Goal: Information Seeking & Learning: Learn about a topic

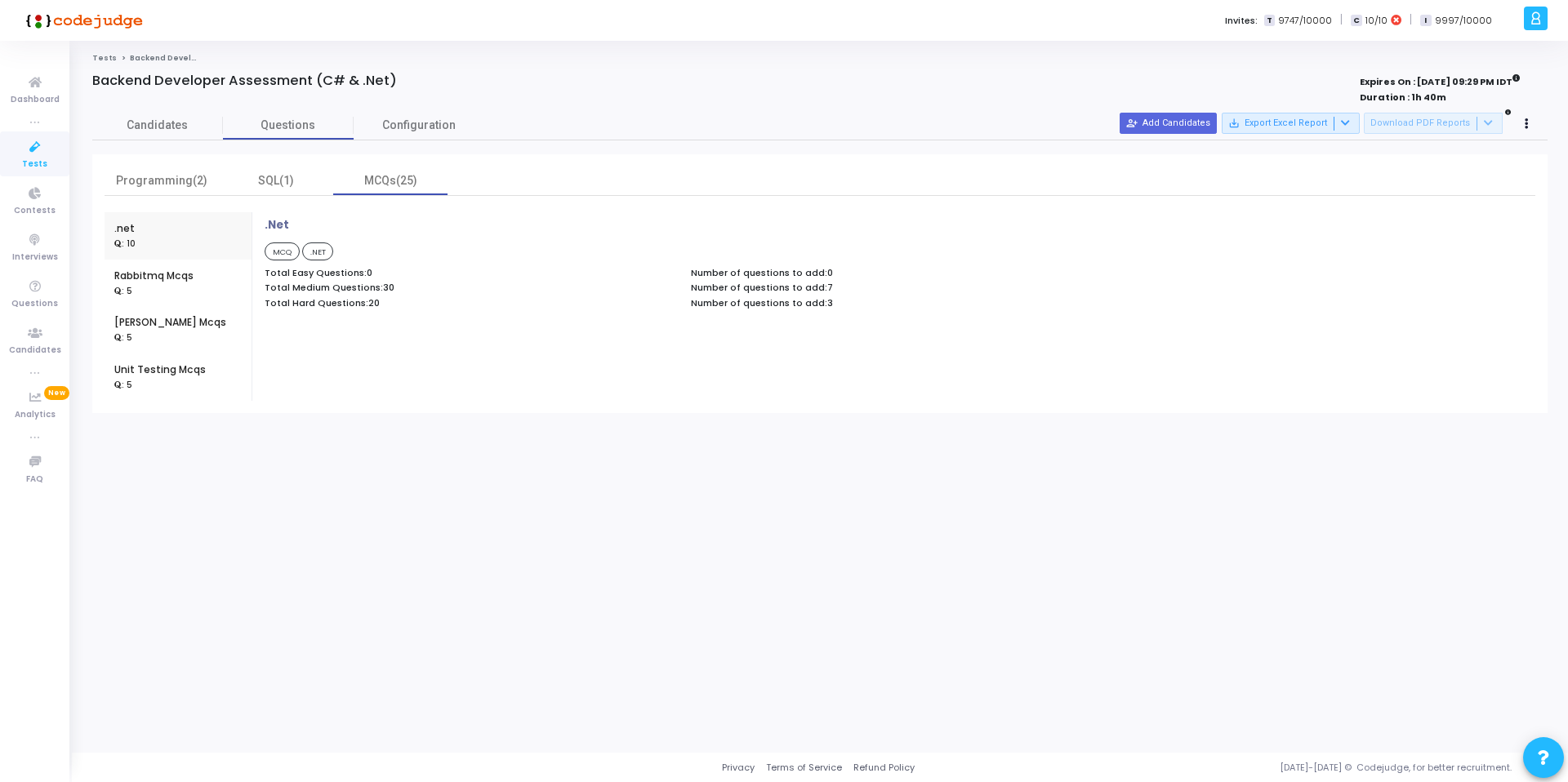
click at [33, 159] on span "Tests" at bounding box center [35, 165] width 25 height 14
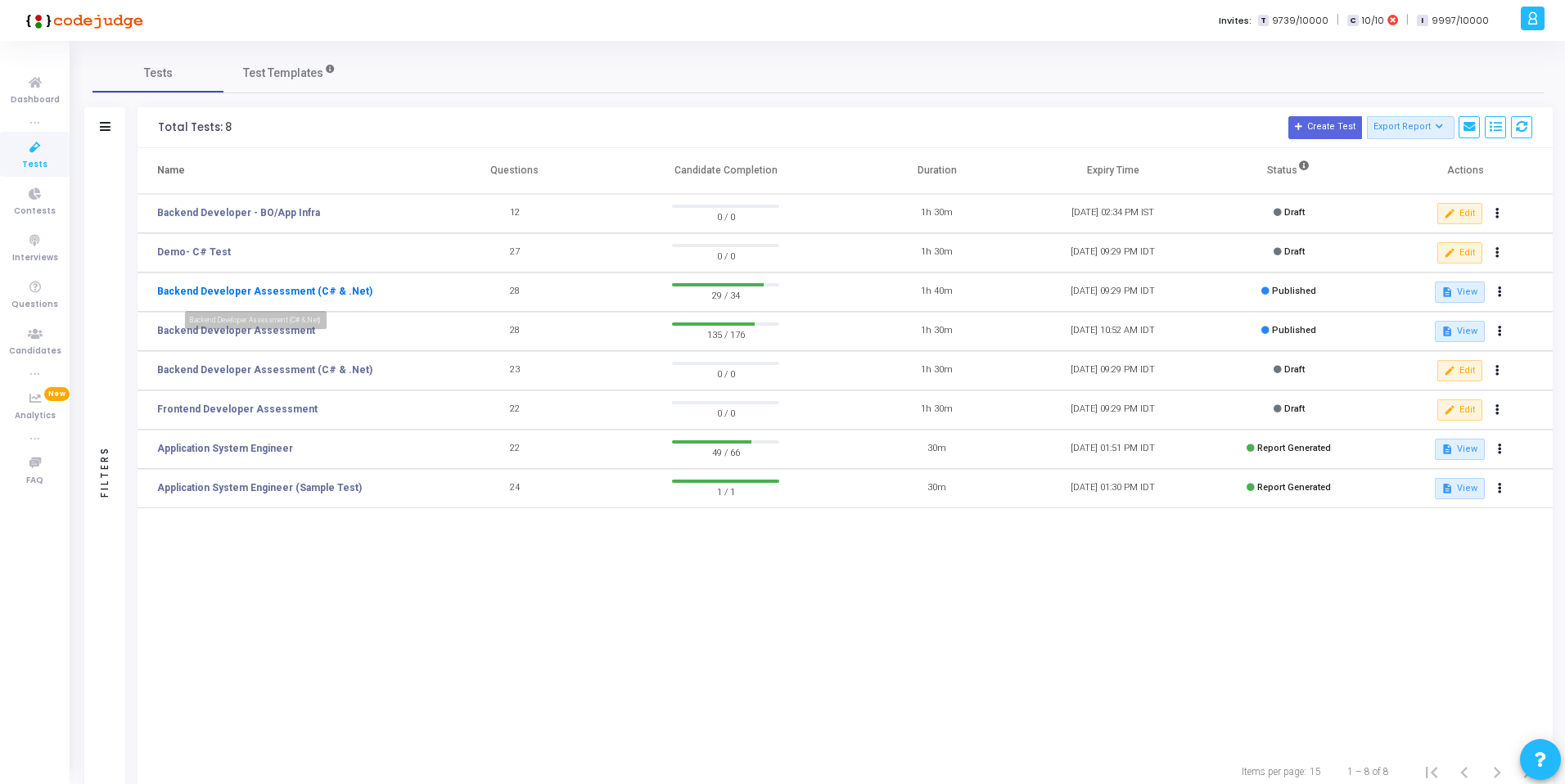
click at [269, 288] on link "Backend Developer Assessment (C# & .Net)" at bounding box center [265, 290] width 215 height 14
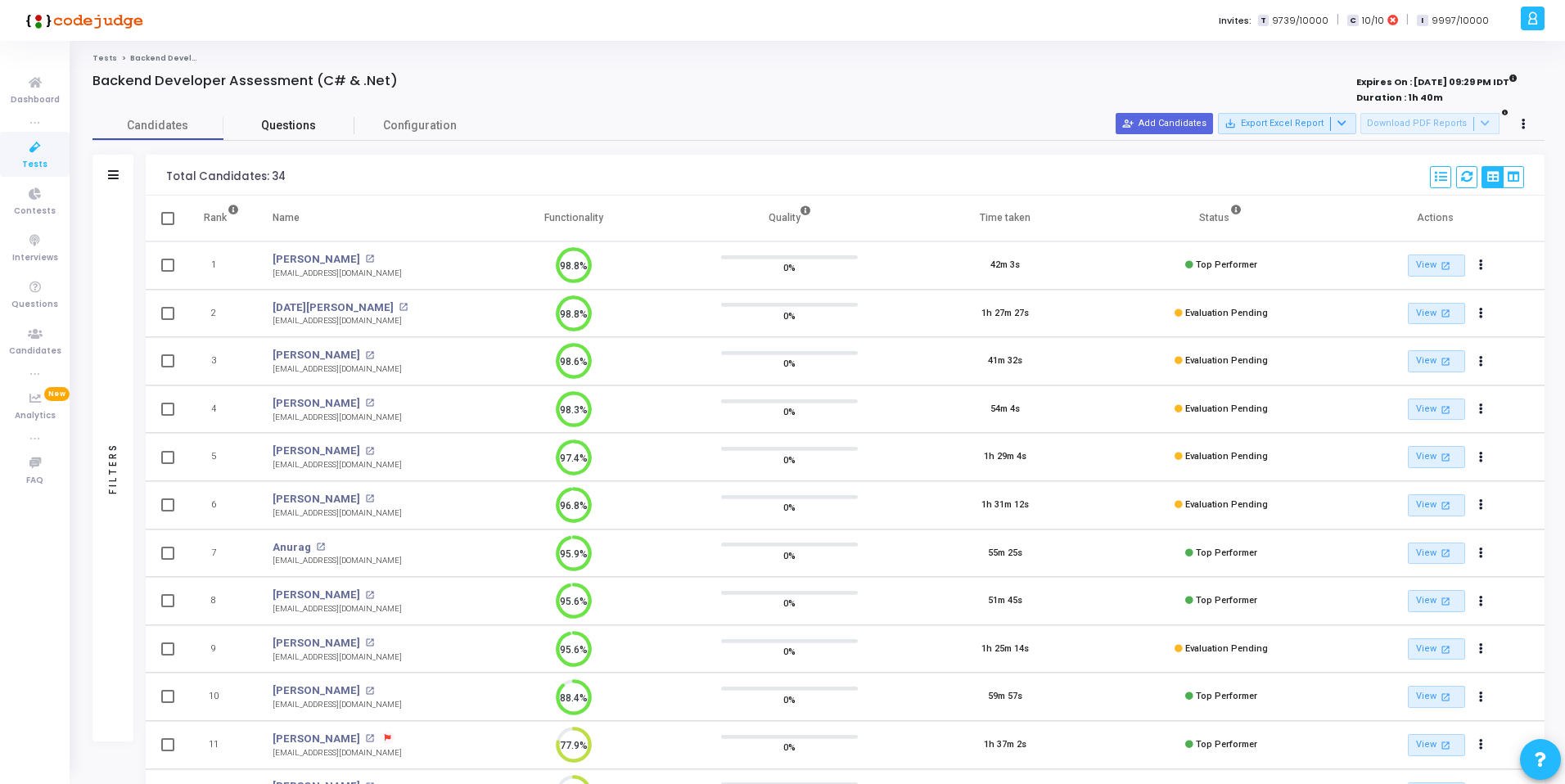
click at [291, 125] on span "Questions" at bounding box center [289, 125] width 131 height 17
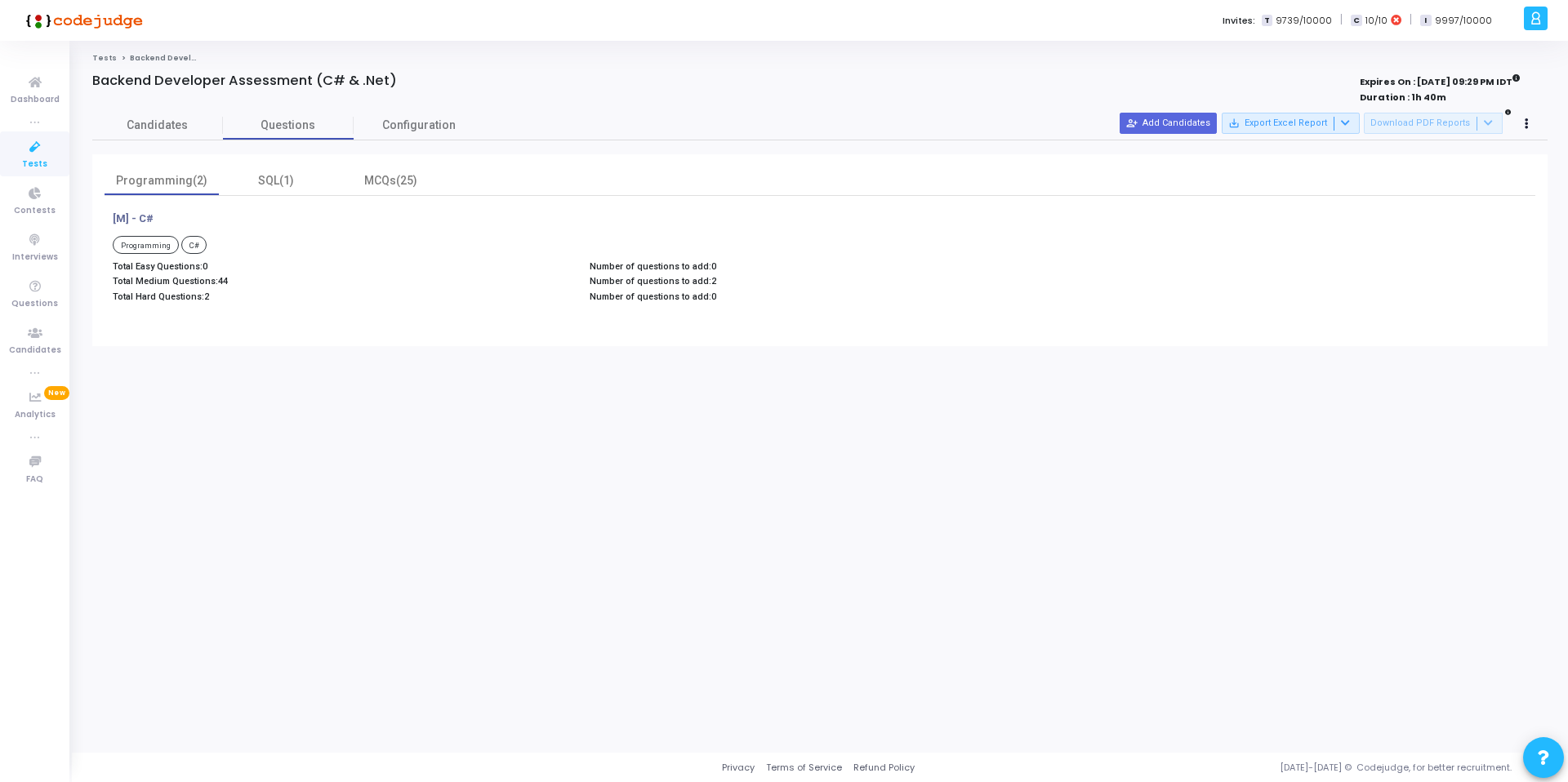
drag, startPoint x: 116, startPoint y: 299, endPoint x: 202, endPoint y: 303, distance: 86.1
click at [202, 303] on div "Total Easy Questions: 0 Total Medium Questions: 44 Total Hard Questions: 2" at bounding box center [343, 284] width 476 height 46
drag, startPoint x: 157, startPoint y: 281, endPoint x: 237, endPoint y: 285, distance: 80.1
click at [237, 285] on p "Total Medium Questions: 44" at bounding box center [342, 281] width 460 height 11
click at [35, 297] on span "Questions" at bounding box center [35, 304] width 46 height 14
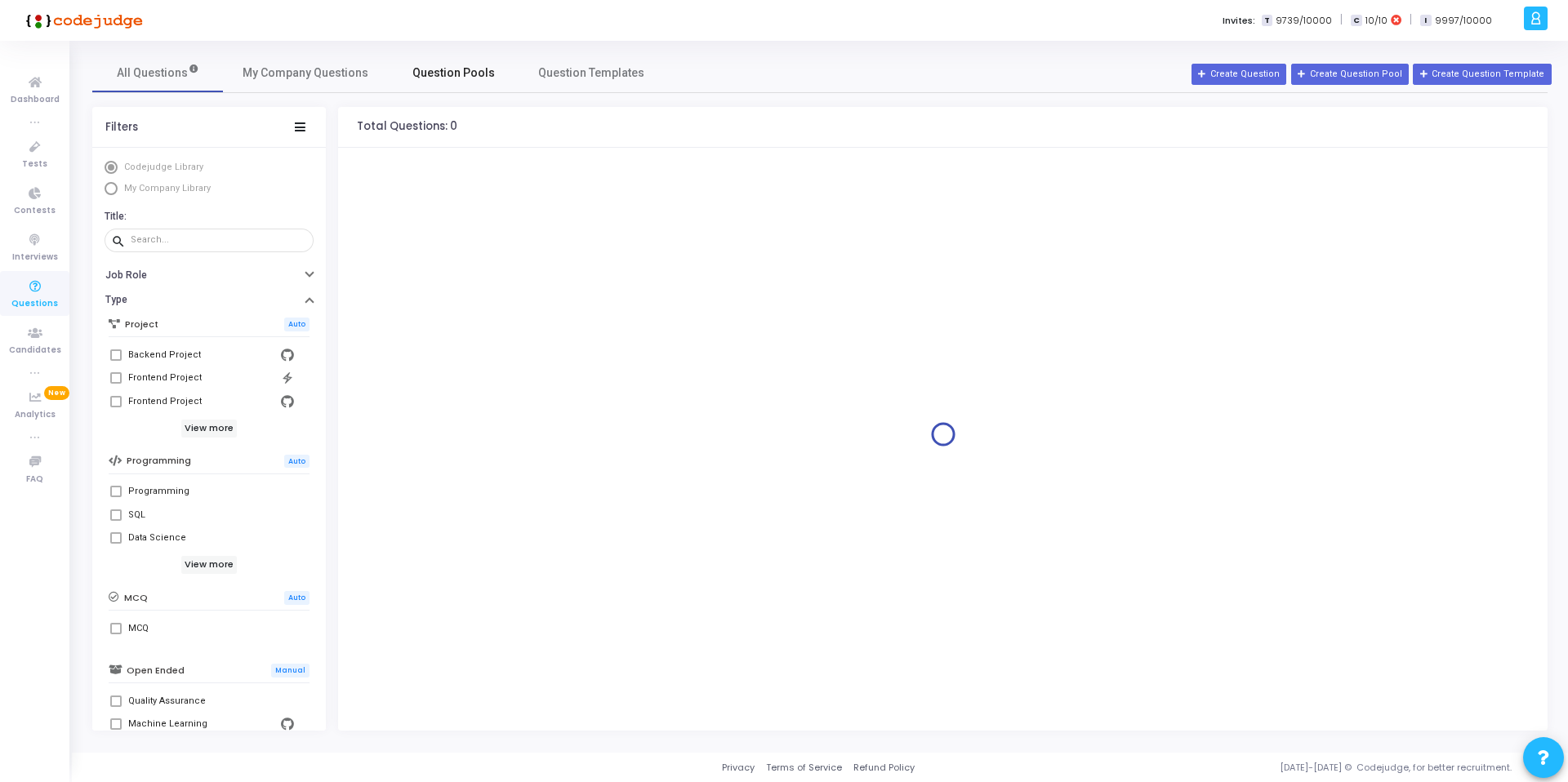
click at [452, 75] on span "Question Pools" at bounding box center [454, 73] width 83 height 17
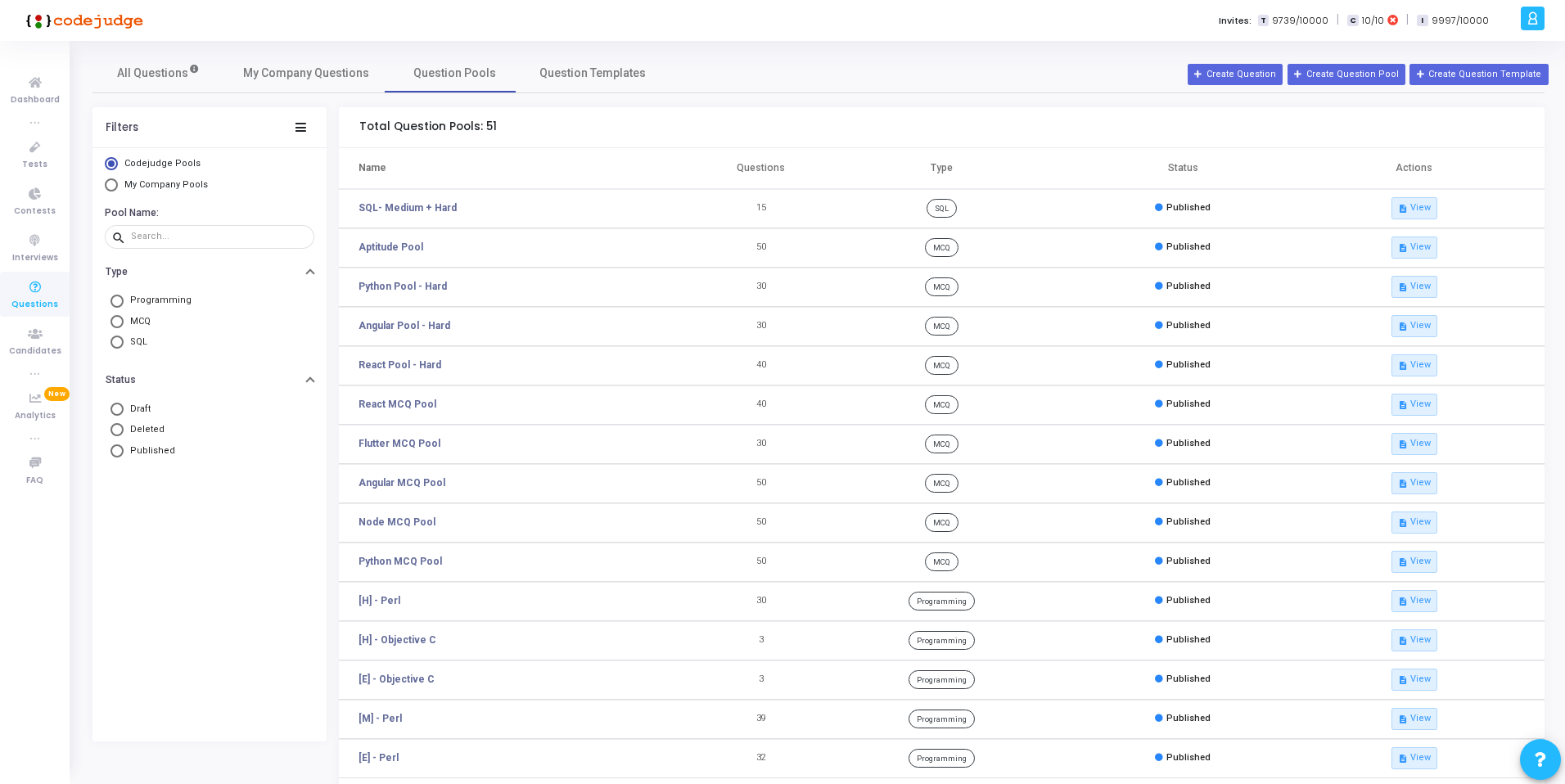
click at [163, 301] on span "Programming" at bounding box center [158, 301] width 68 height 14
click at [124, 301] on input "Programming" at bounding box center [116, 301] width 13 height 13
radio input "true"
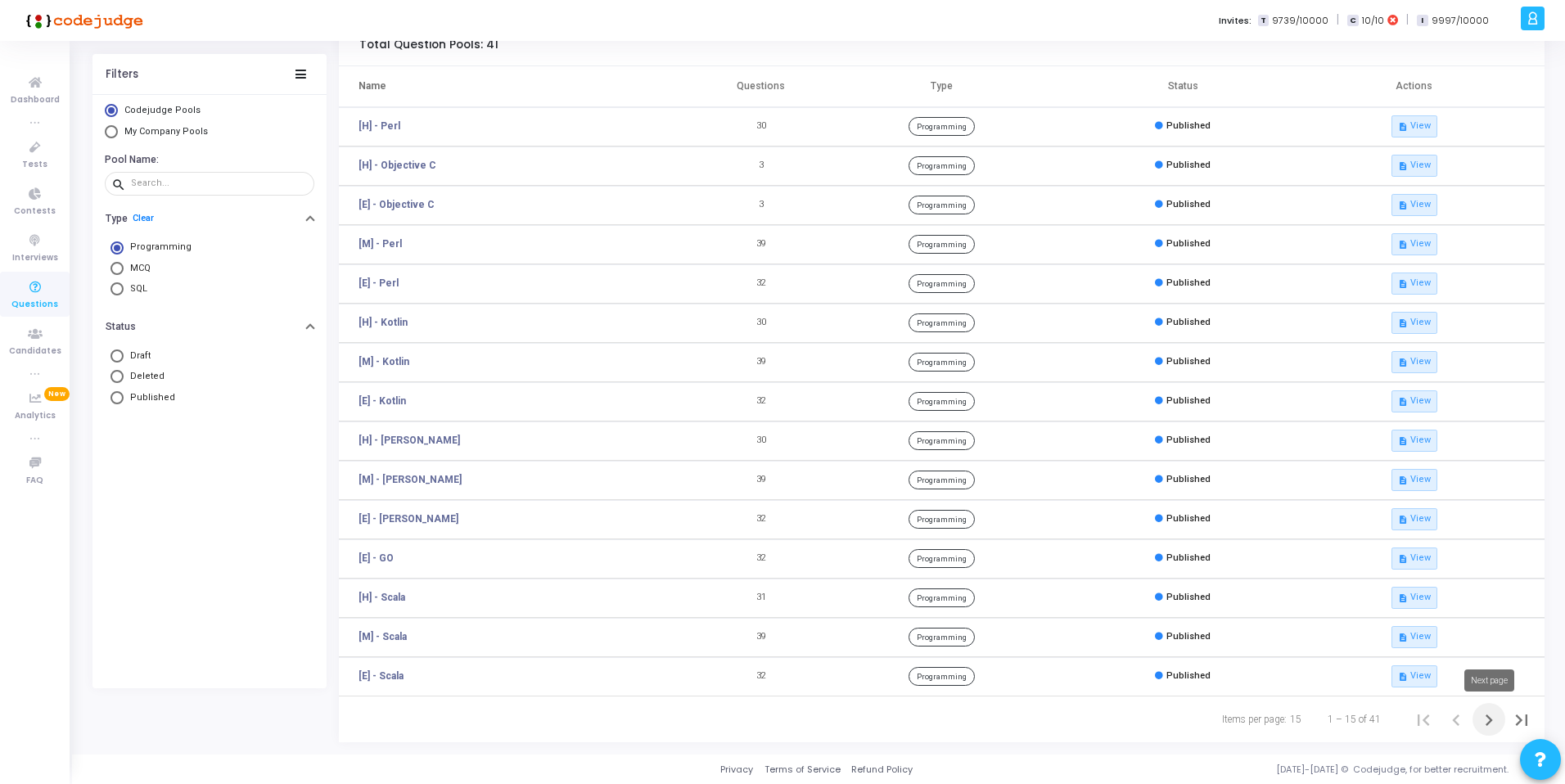
click at [1488, 725] on icon "Next page" at bounding box center [1489, 720] width 23 height 23
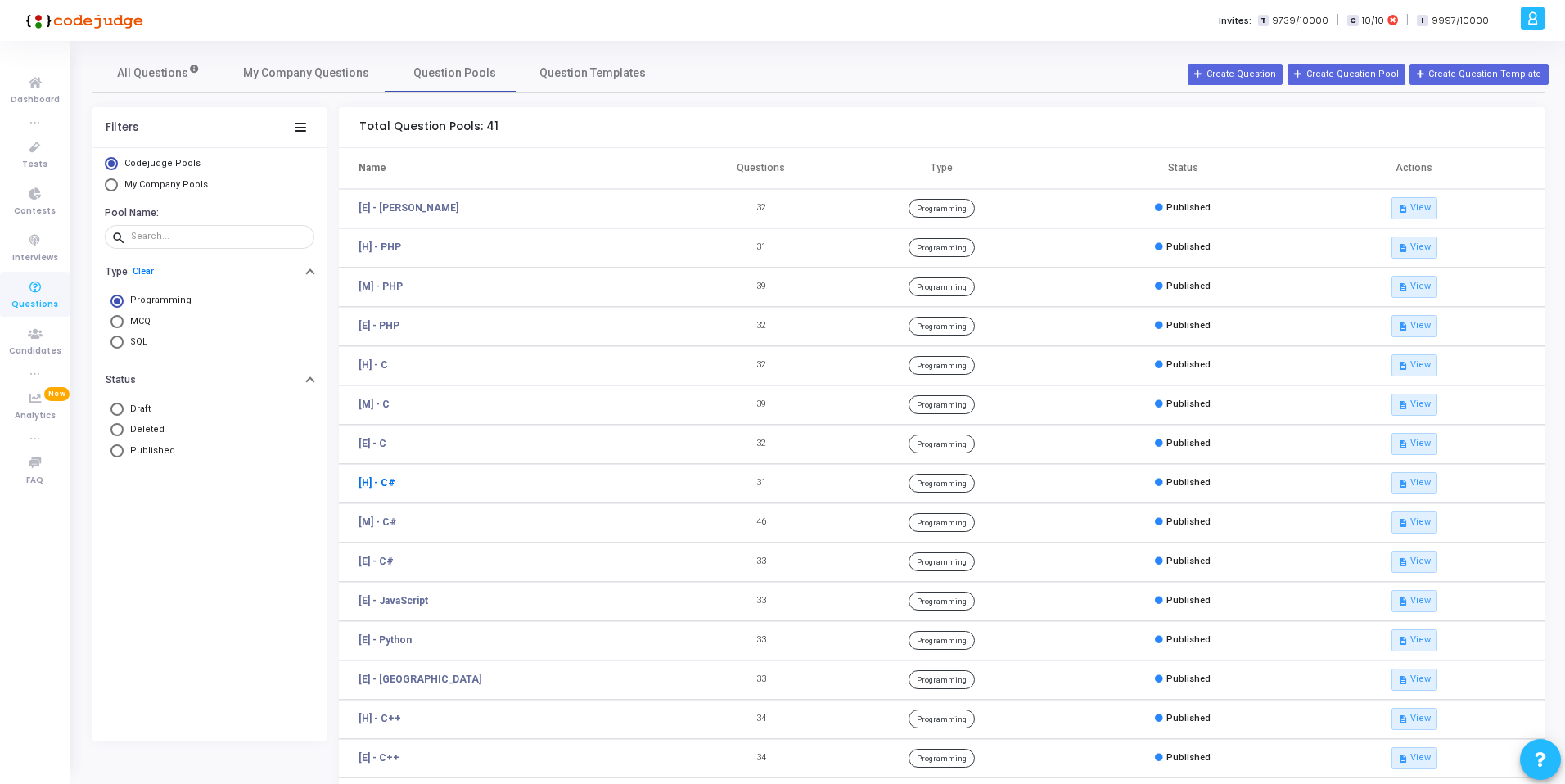
click at [383, 484] on link "[H] - C#" at bounding box center [376, 483] width 36 height 14
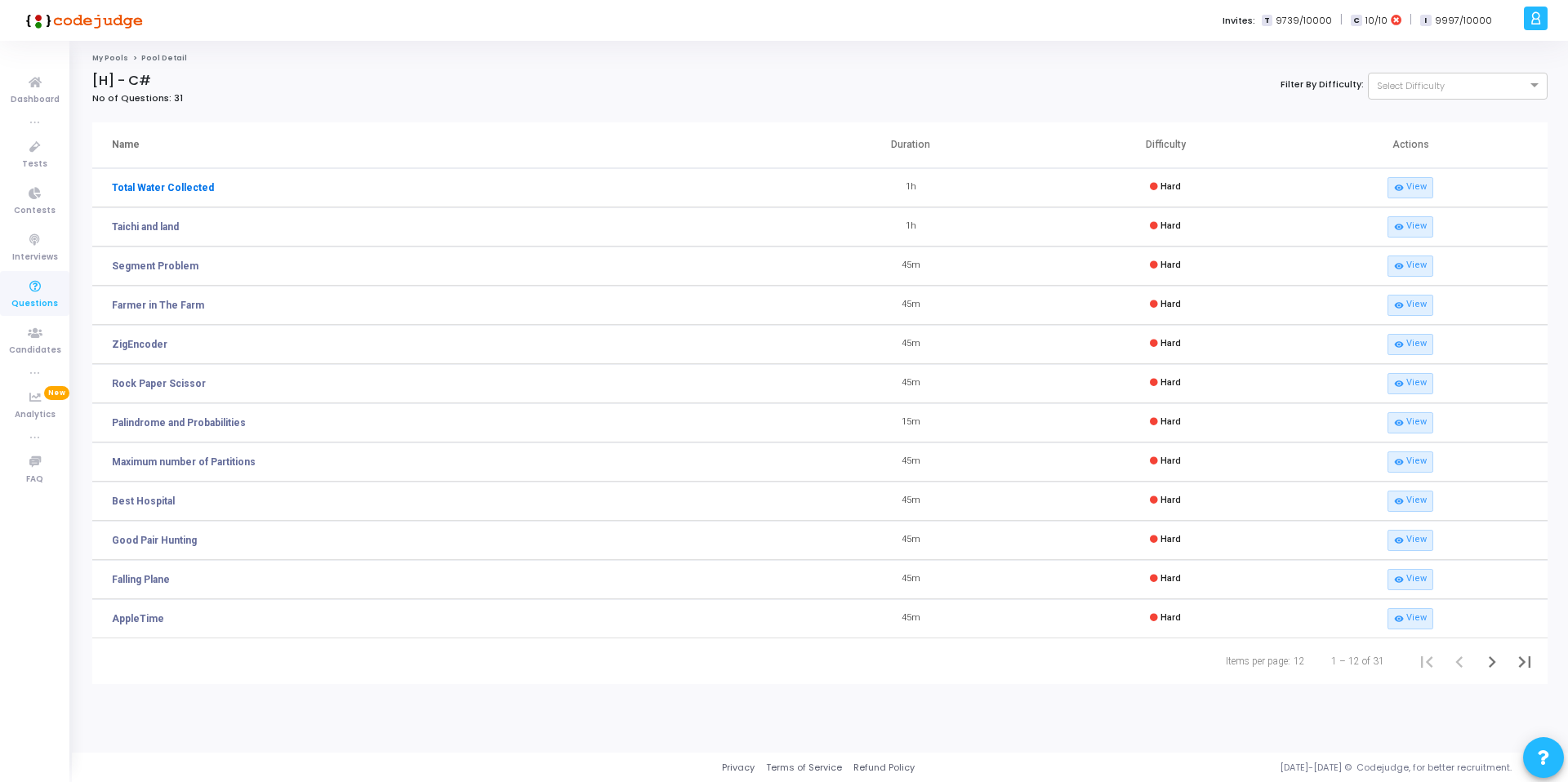
click at [161, 186] on link "Total Water Collected" at bounding box center [162, 187] width 102 height 14
click at [159, 547] on link "Good Pair Hunting" at bounding box center [154, 540] width 85 height 14
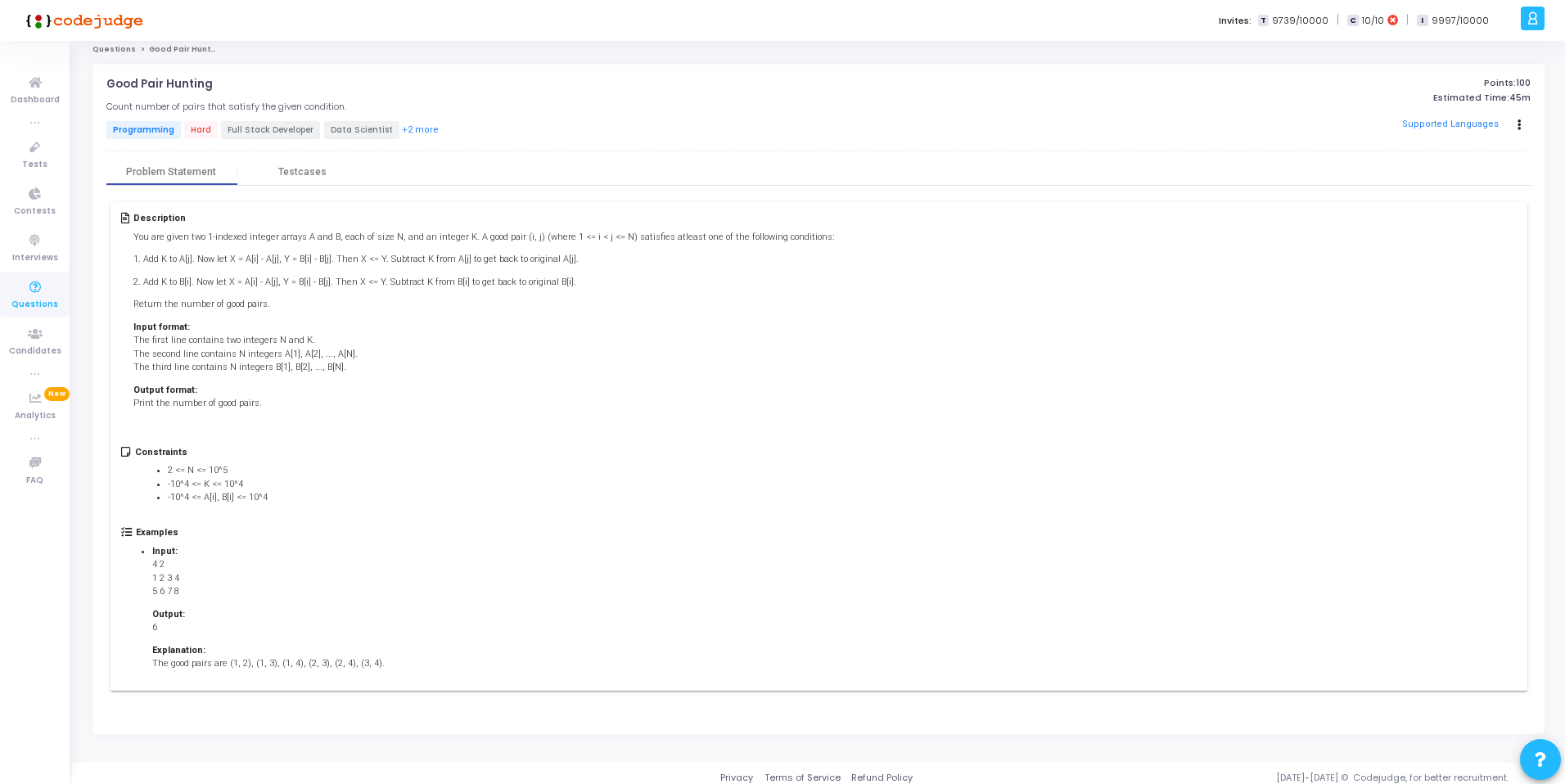
scroll to position [18, 0]
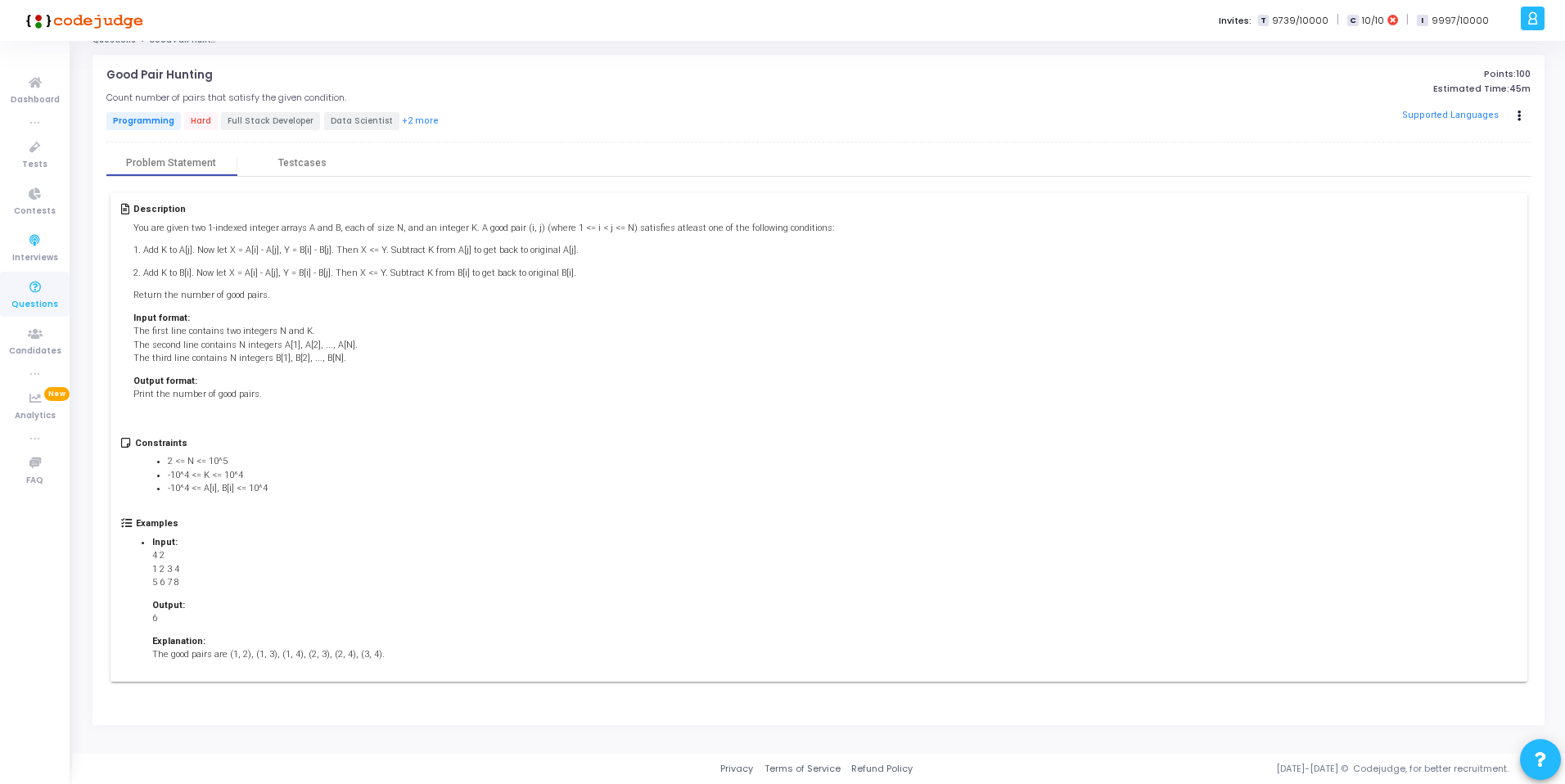
click at [36, 278] on icon at bounding box center [35, 288] width 35 height 20
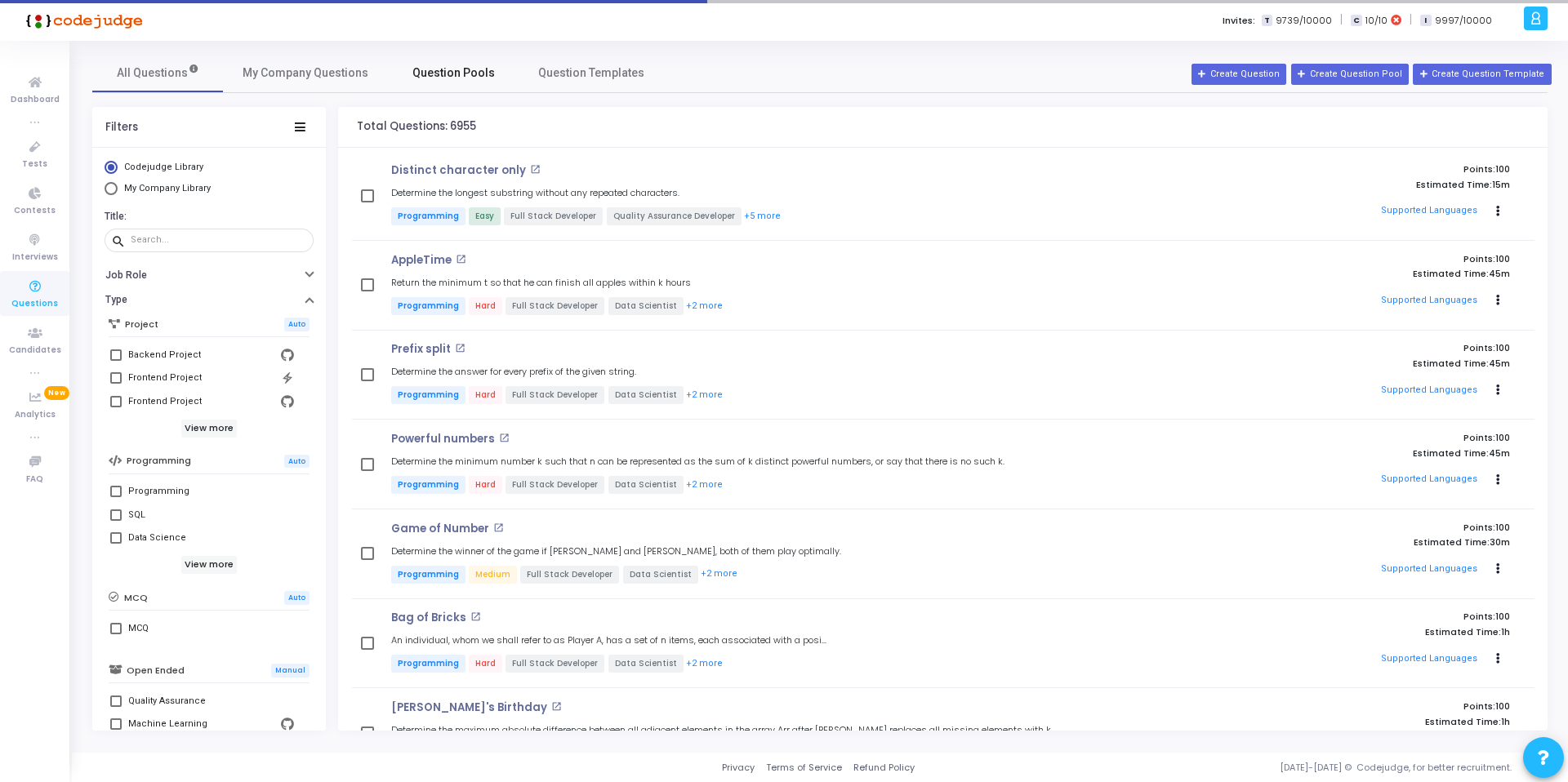
click at [455, 76] on span "Question Pools" at bounding box center [454, 73] width 83 height 17
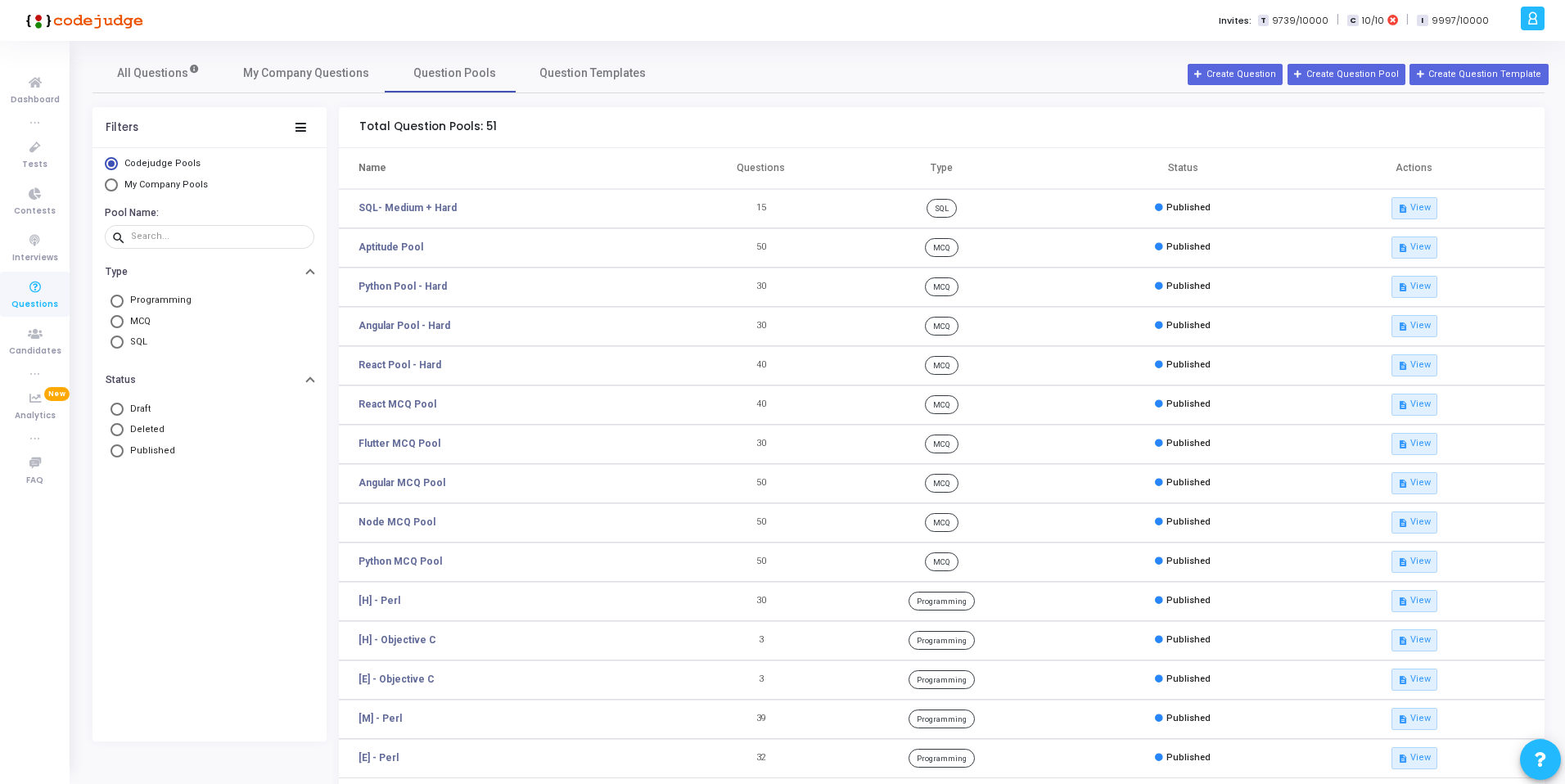
click at [138, 303] on span "Programming" at bounding box center [158, 301] width 68 height 14
click at [124, 303] on input "Programming" at bounding box center [116, 301] width 13 height 13
radio input "true"
